Goal: Communication & Community: Answer question/provide support

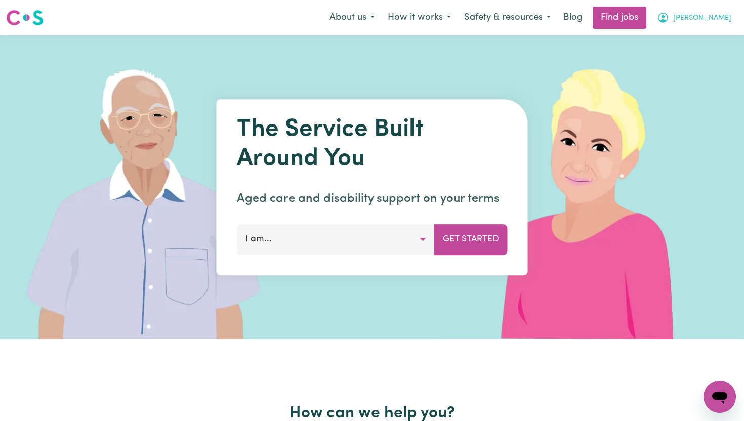
click at [703, 16] on span "[PERSON_NAME]" at bounding box center [702, 18] width 58 height 11
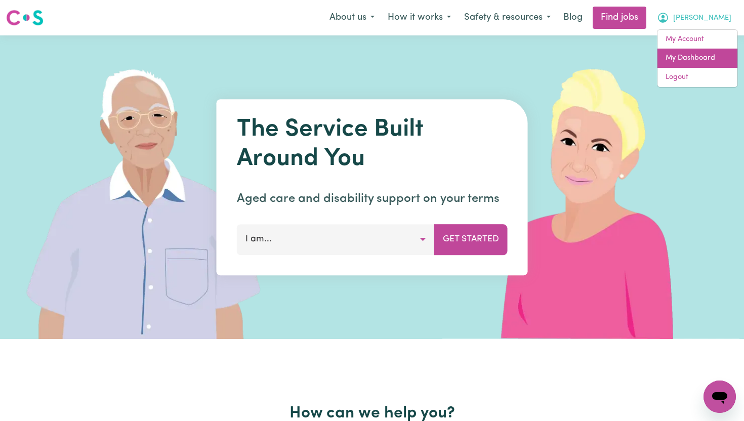
click at [686, 55] on link "My Dashboard" at bounding box center [698, 58] width 80 height 19
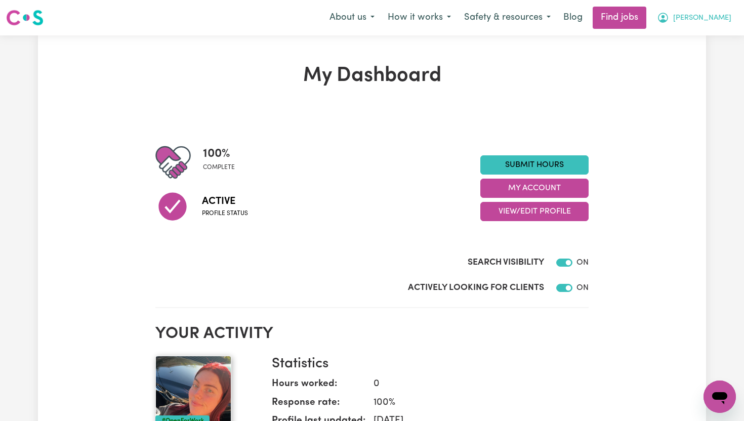
click at [698, 22] on span "[PERSON_NAME]" at bounding box center [702, 18] width 58 height 11
click at [677, 42] on link "My Account" at bounding box center [698, 39] width 80 height 19
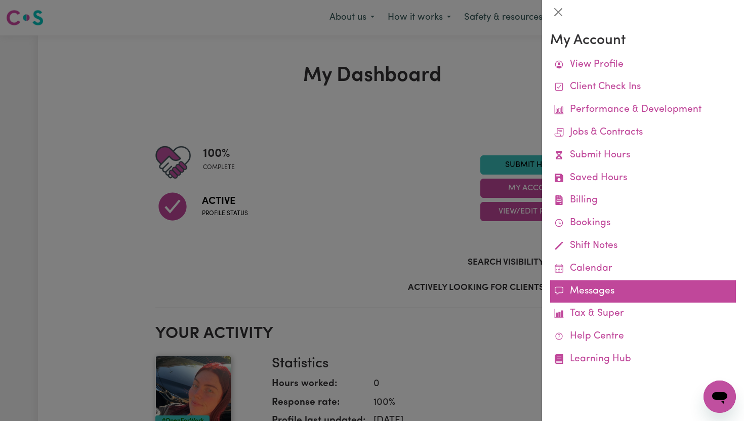
click at [595, 289] on link "Messages" at bounding box center [643, 291] width 186 height 23
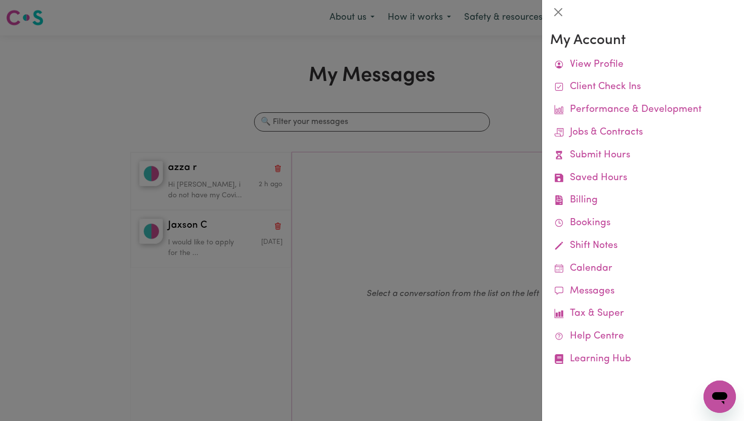
click at [380, 176] on div at bounding box center [372, 210] width 744 height 421
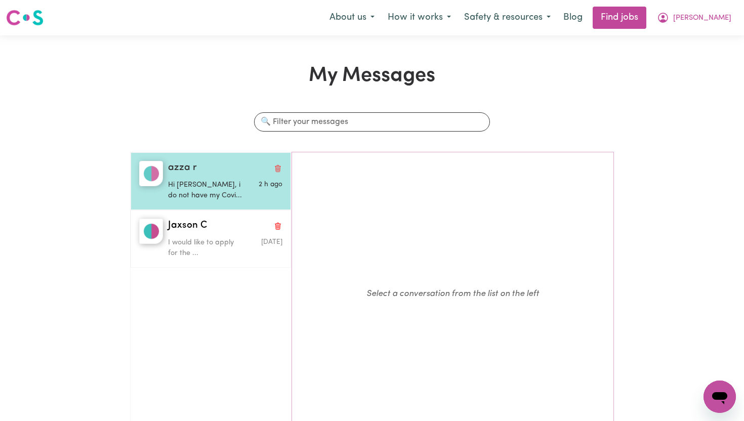
click at [207, 170] on div "azza r" at bounding box center [225, 168] width 114 height 15
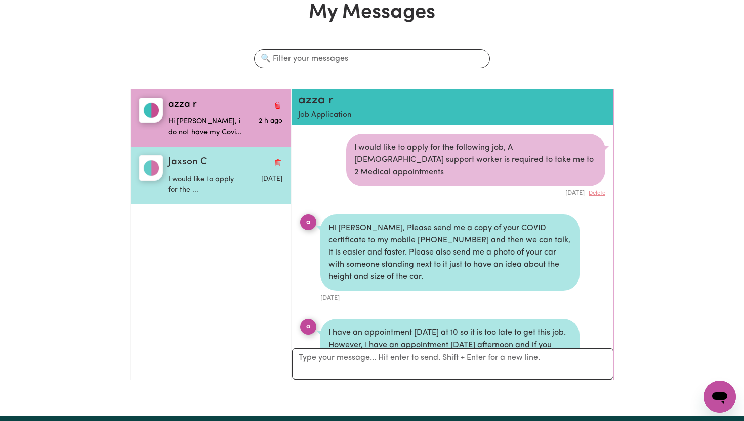
click at [183, 162] on span "Jaxson C" at bounding box center [187, 162] width 39 height 15
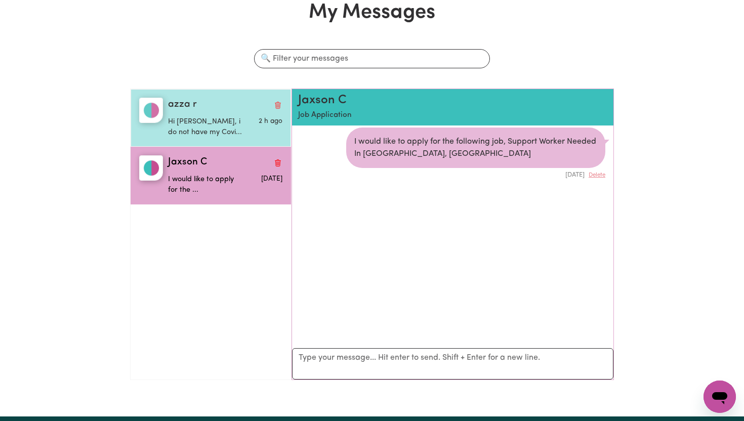
click at [228, 105] on div "azza r" at bounding box center [225, 105] width 114 height 15
